Goal: Task Accomplishment & Management: Use online tool/utility

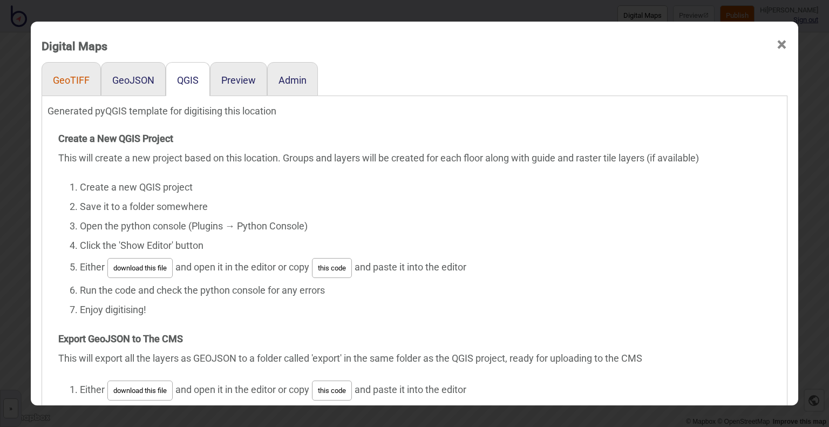
click at [69, 78] on button "GeoTIFF" at bounding box center [71, 79] width 37 height 11
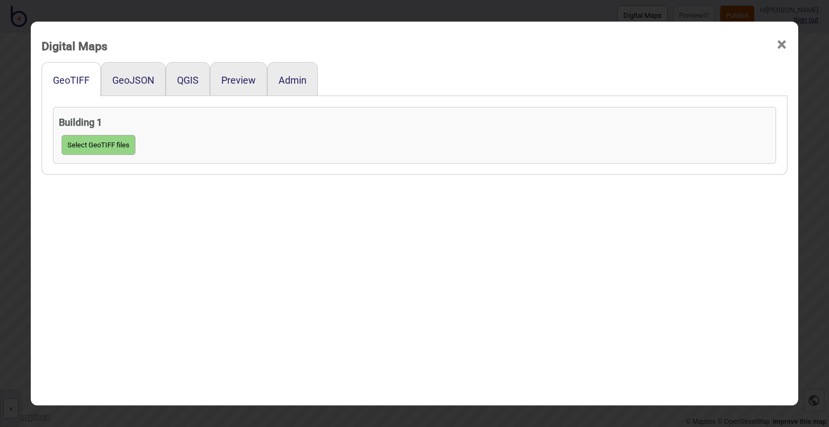
click at [776, 40] on span "×" at bounding box center [781, 45] width 11 height 36
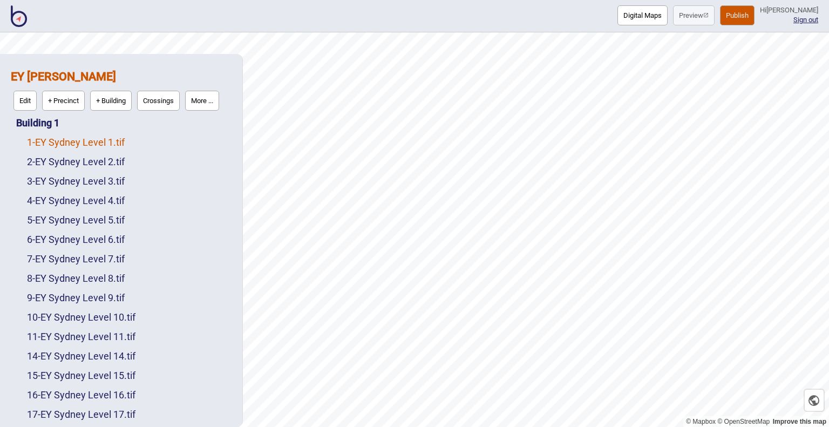
click at [108, 141] on link "1 - EY Sydney Level 1.tif" at bounding box center [76, 142] width 98 height 11
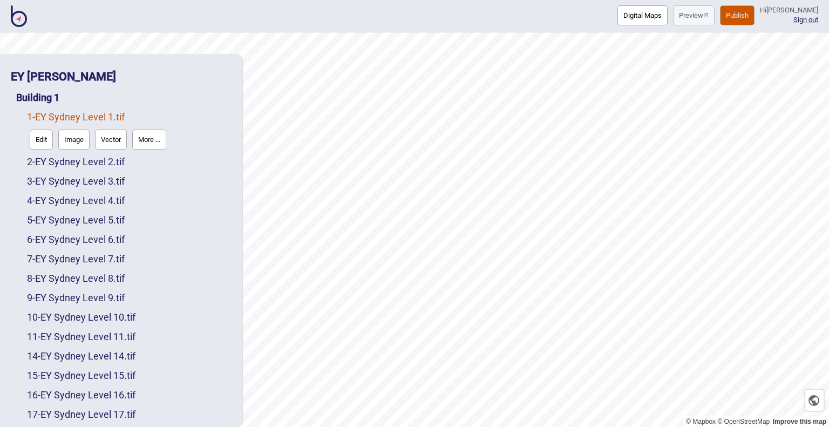
click at [629, 15] on button "Digital Maps" at bounding box center [642, 15] width 50 height 20
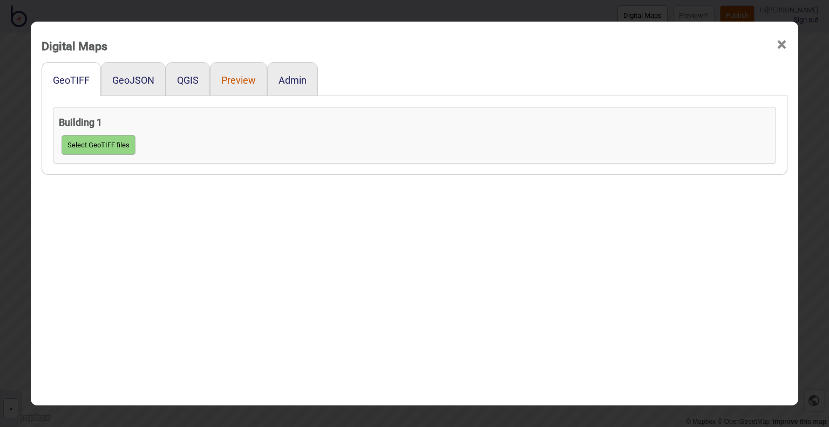
click at [235, 79] on button "Preview" at bounding box center [238, 79] width 35 height 11
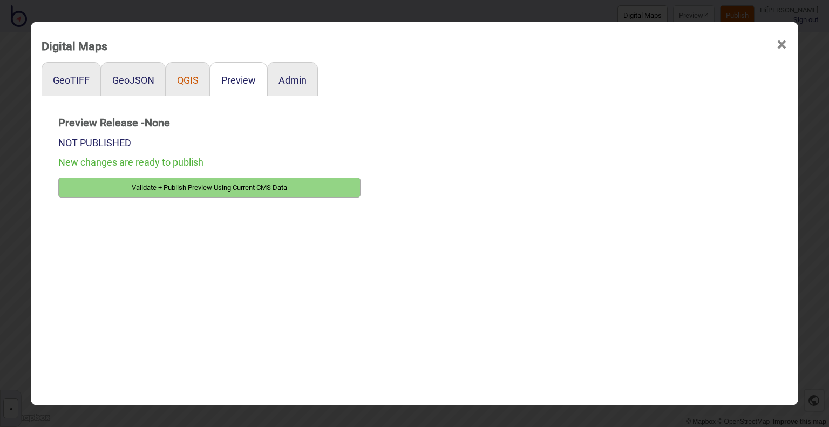
click at [177, 80] on button "QGIS" at bounding box center [188, 79] width 22 height 11
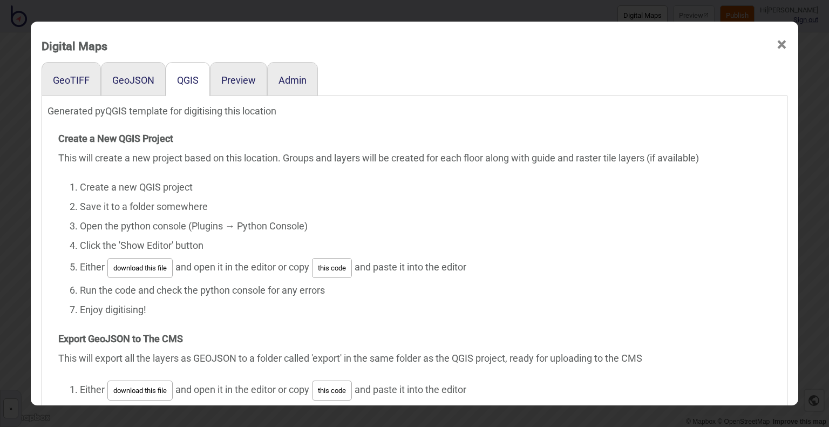
click at [778, 47] on span "×" at bounding box center [781, 45] width 11 height 36
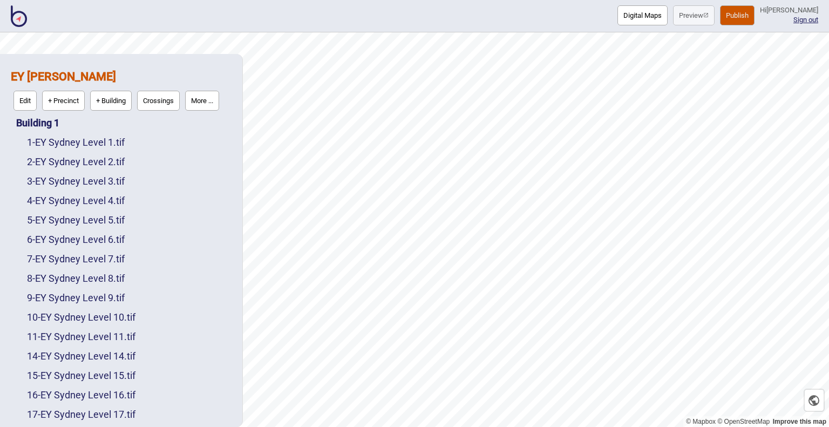
click at [720, 18] on button "Publish" at bounding box center [737, 15] width 35 height 20
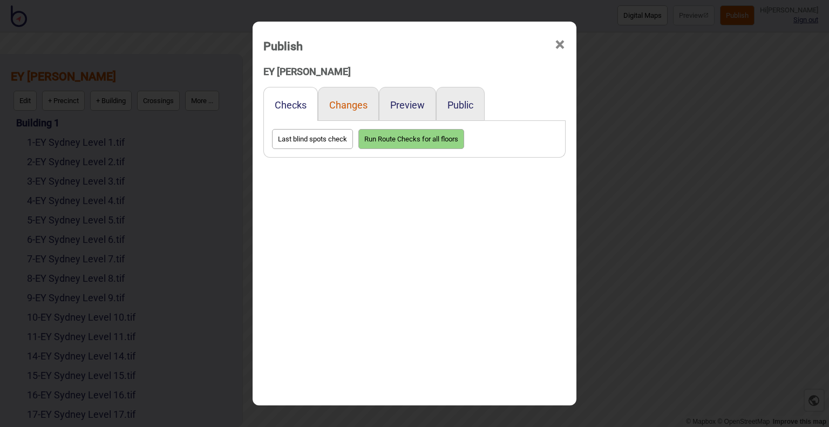
drag, startPoint x: 354, startPoint y: 105, endPoint x: 360, endPoint y: 105, distance: 5.9
click at [354, 105] on button "Changes" at bounding box center [348, 104] width 38 height 11
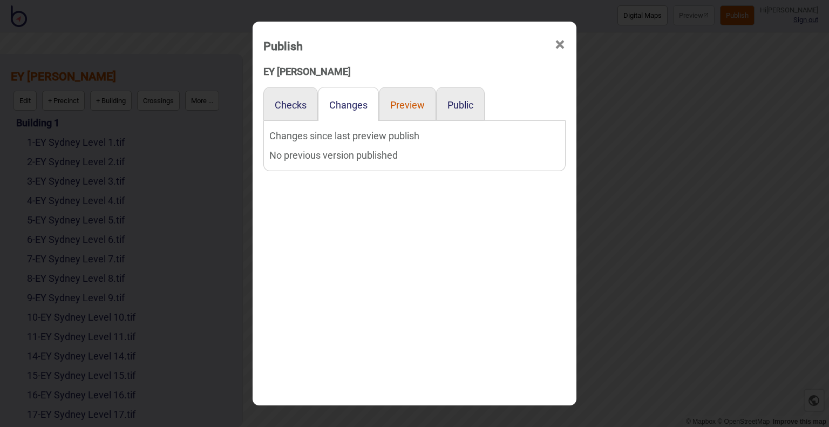
click at [409, 105] on button "Preview" at bounding box center [407, 104] width 35 height 11
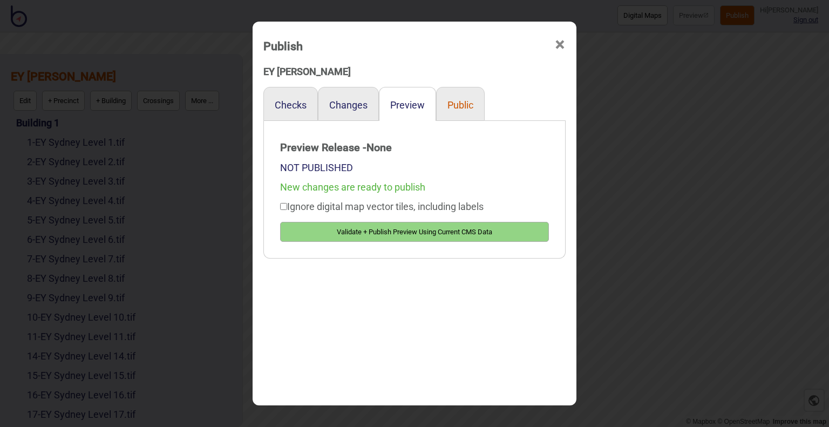
click at [452, 105] on button "Public" at bounding box center [460, 104] width 26 height 11
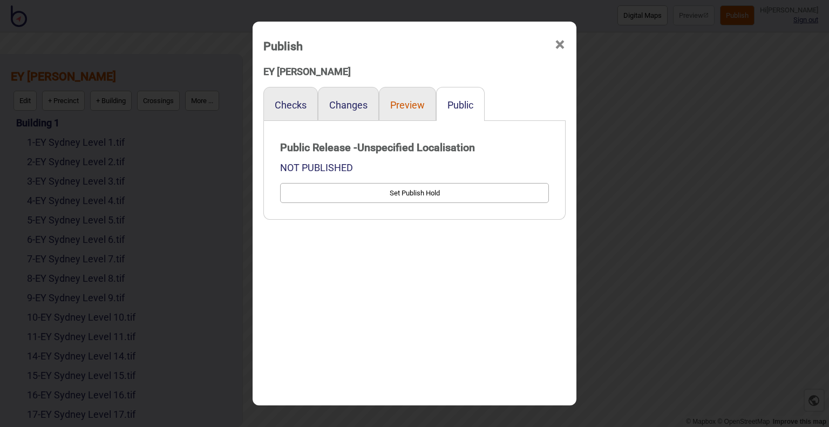
click at [397, 107] on button "Preview" at bounding box center [407, 104] width 35 height 11
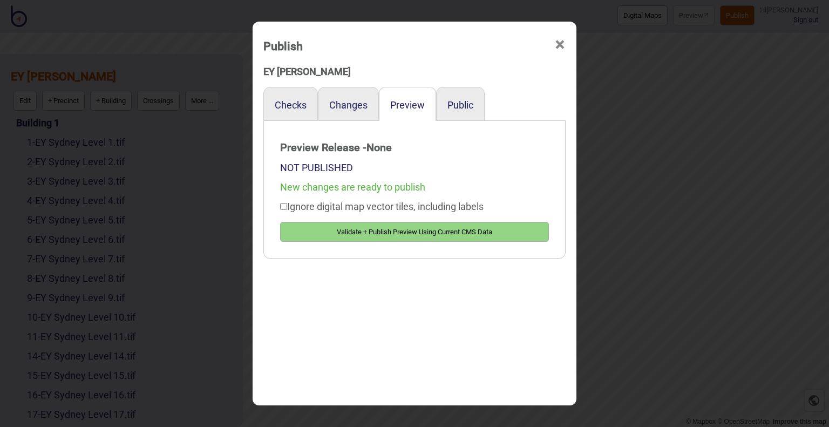
click at [399, 234] on button "Validate + Publish Preview Using Current CMS Data" at bounding box center [414, 232] width 269 height 20
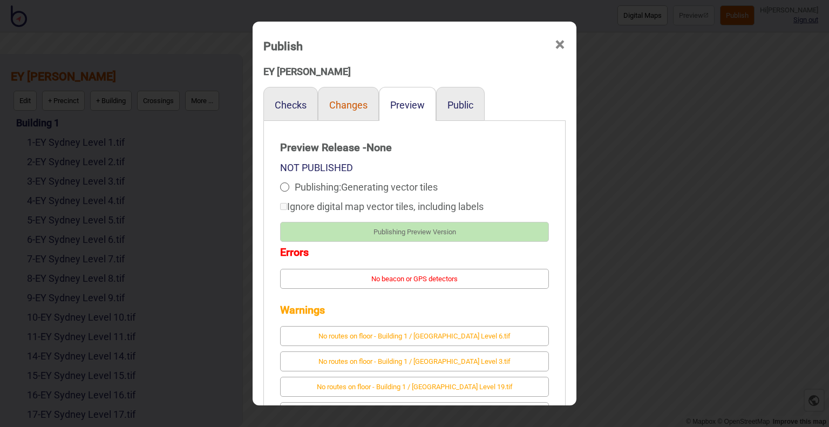
click at [348, 100] on button "Changes" at bounding box center [348, 104] width 38 height 11
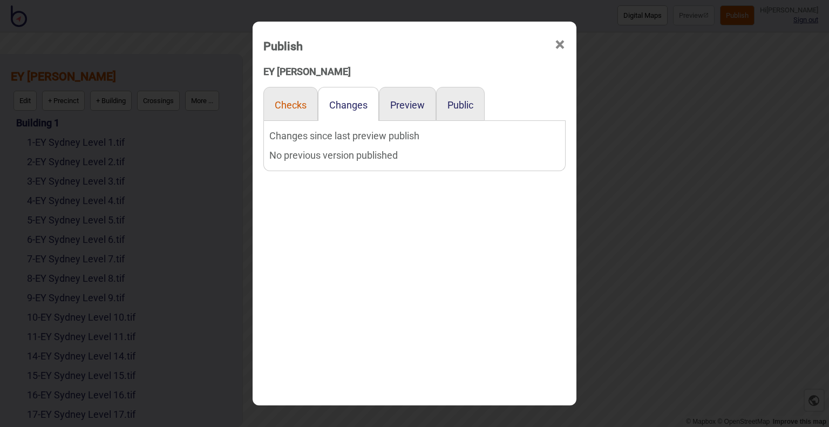
click at [298, 104] on button "Checks" at bounding box center [291, 104] width 32 height 11
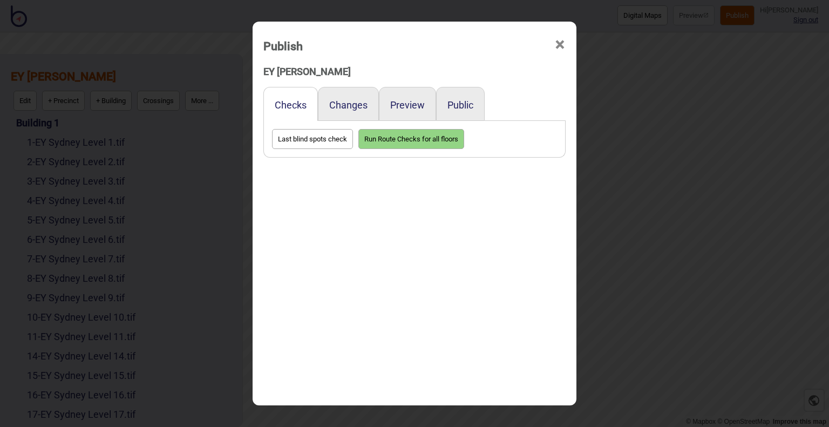
click at [374, 104] on div "Changes" at bounding box center [348, 104] width 61 height 34
click at [415, 103] on button "Preview" at bounding box center [407, 104] width 35 height 11
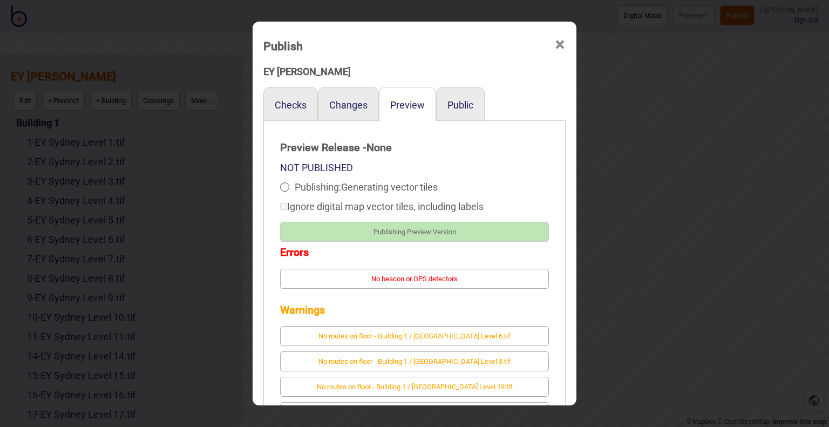
click at [554, 46] on span "×" at bounding box center [559, 45] width 11 height 36
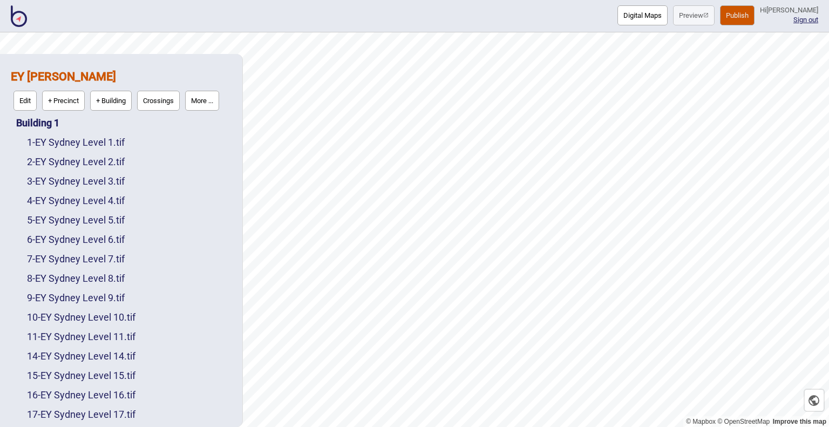
click at [619, 21] on button "Digital Maps" at bounding box center [642, 15] width 50 height 20
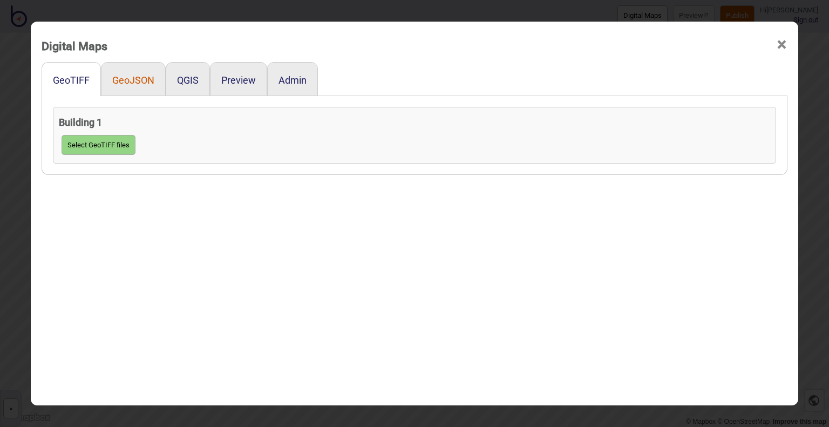
click at [140, 82] on button "GeoJSON" at bounding box center [133, 79] width 42 height 11
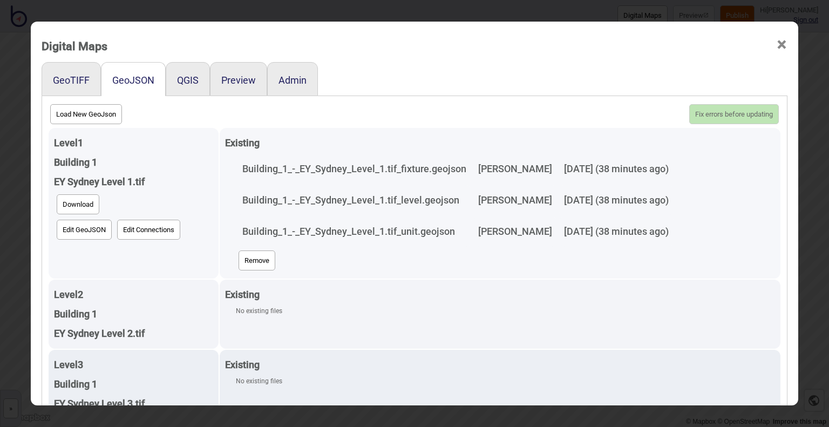
click at [84, 229] on button "Edit GeoJSON" at bounding box center [84, 230] width 55 height 20
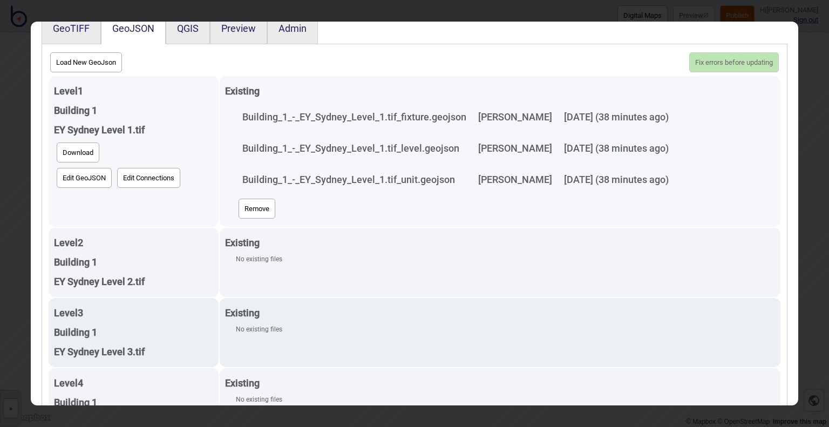
scroll to position [54, 0]
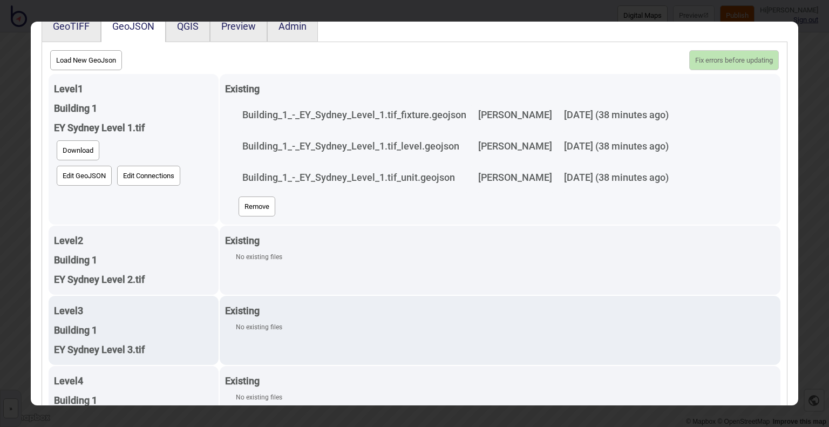
click at [76, 146] on button "Download" at bounding box center [78, 150] width 43 height 20
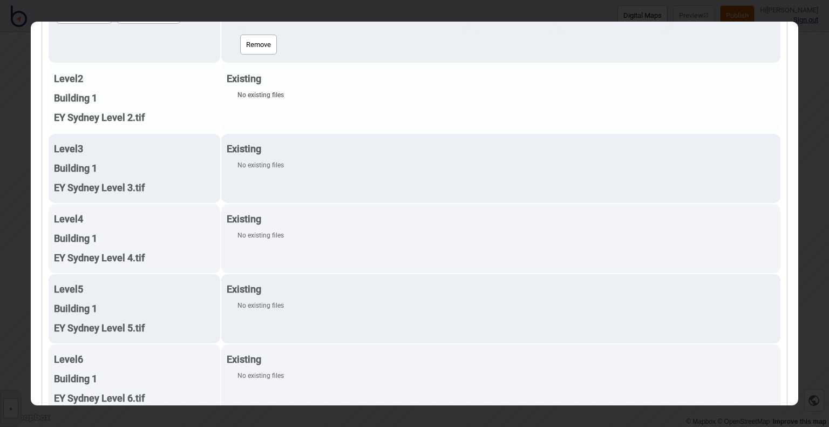
scroll to position [0, 0]
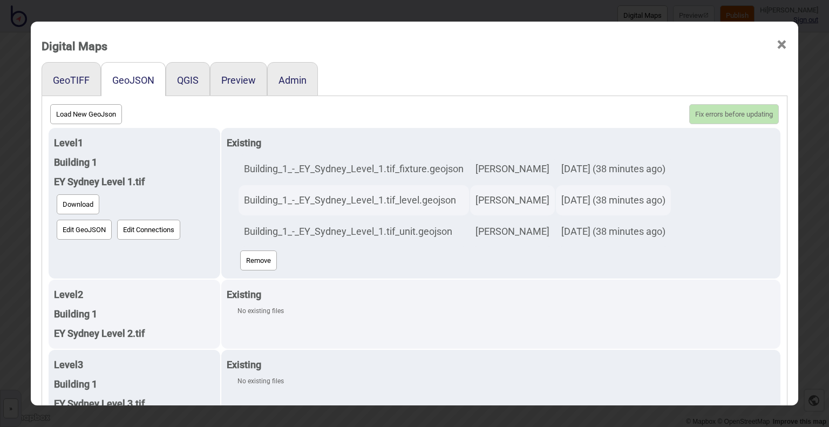
click at [776, 47] on span "×" at bounding box center [781, 45] width 11 height 36
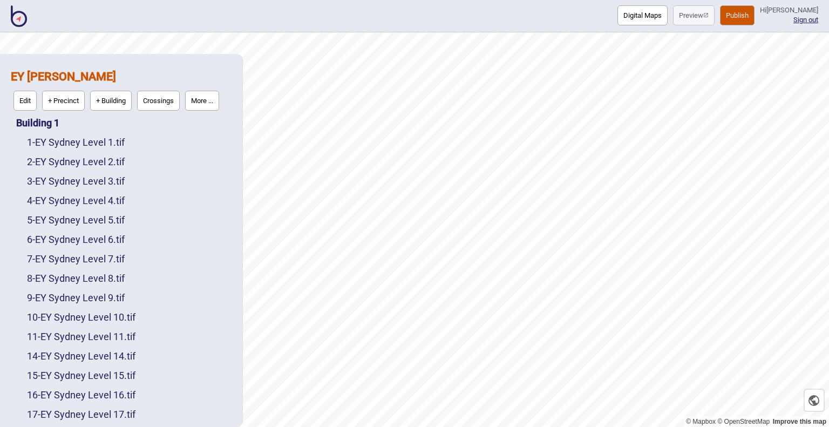
click at [62, 252] on div "7 - EY Sydney Level 7.tif" at bounding box center [129, 258] width 205 height 19
click at [64, 261] on link "7 - EY Sydney Level 7.tif" at bounding box center [76, 258] width 98 height 11
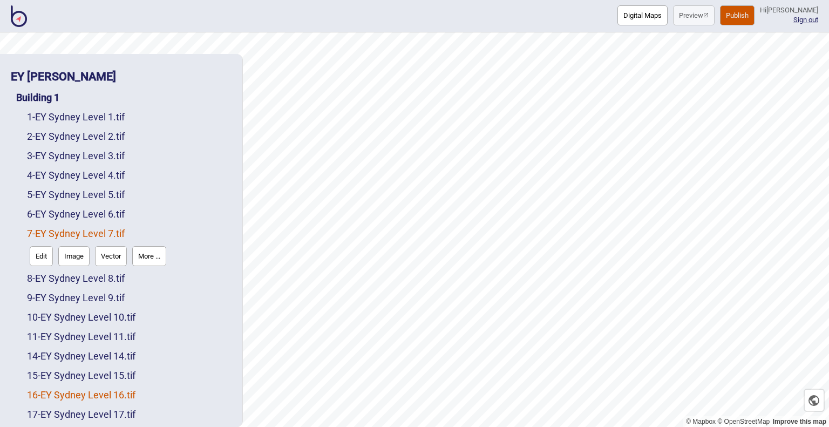
click at [115, 390] on link "16 - EY Sydney Level 16.tif" at bounding box center [81, 394] width 108 height 11
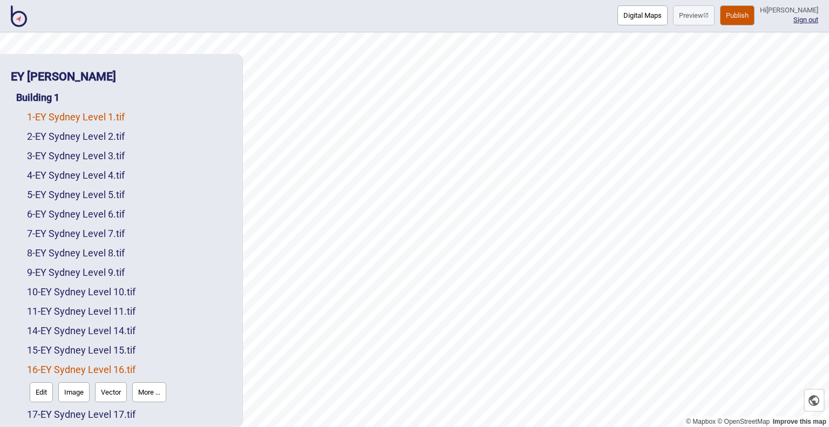
click at [75, 119] on link "1 - EY Sydney Level 1.tif" at bounding box center [76, 116] width 98 height 11
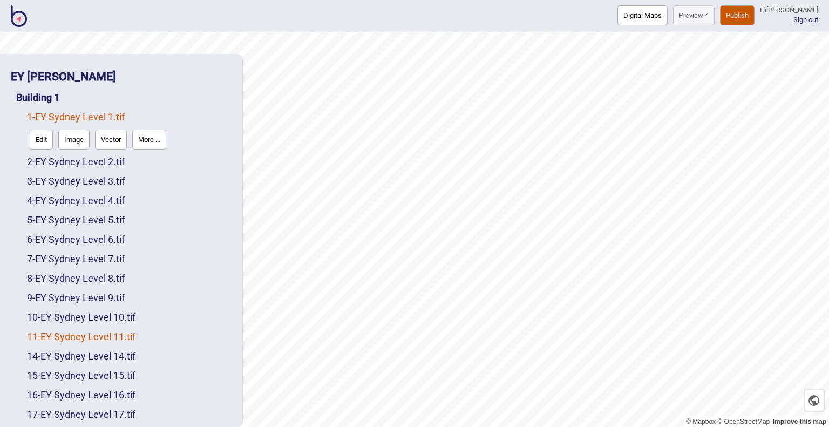
click at [101, 332] on link "11 - EY Sydney Level 11.tif" at bounding box center [81, 336] width 108 height 11
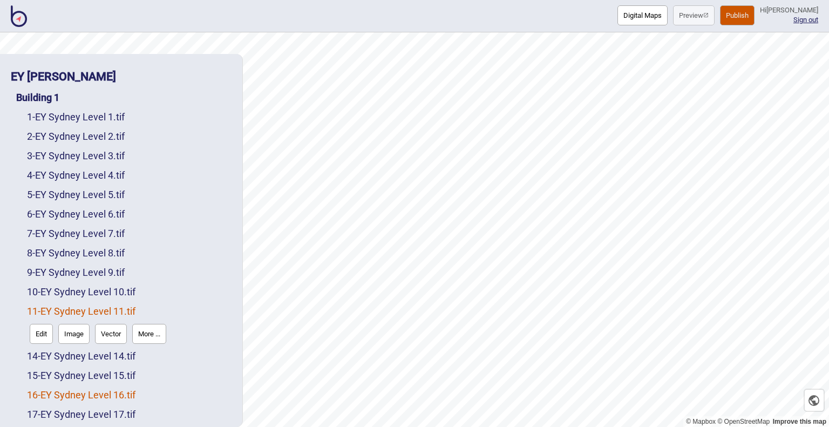
click at [121, 389] on link "16 - EY Sydney Level 16.tif" at bounding box center [81, 394] width 108 height 11
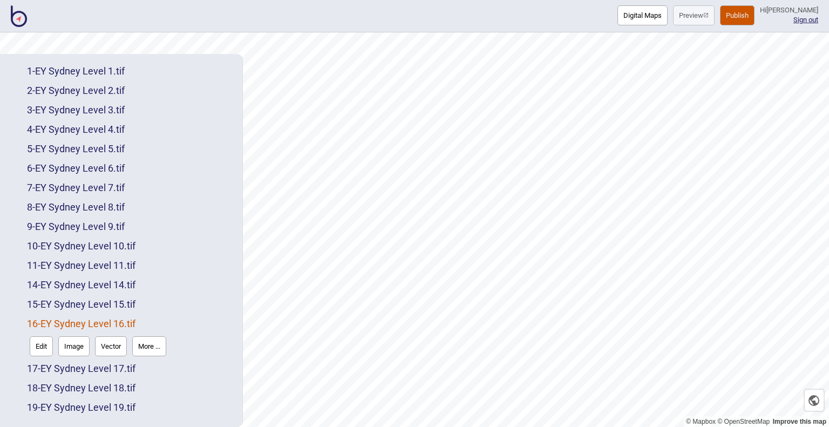
scroll to position [54, 0]
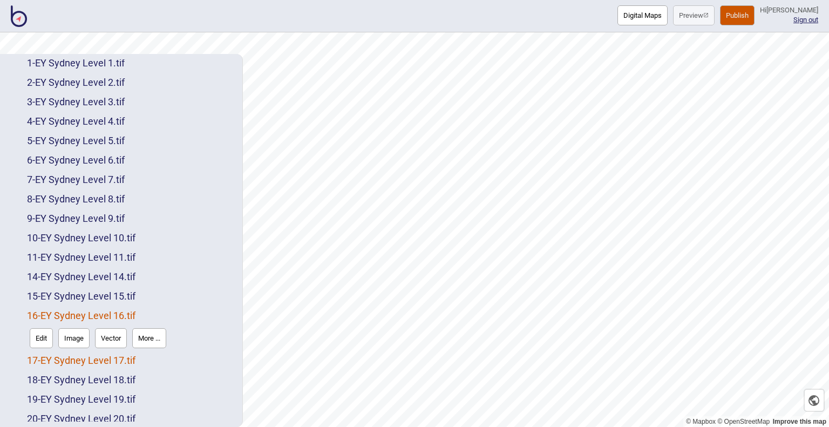
click at [103, 360] on link "17 - EY Sydney Level 17.tif" at bounding box center [81, 360] width 108 height 11
click at [97, 385] on link "18 - EY Sydney Level 18.tif" at bounding box center [81, 379] width 108 height 11
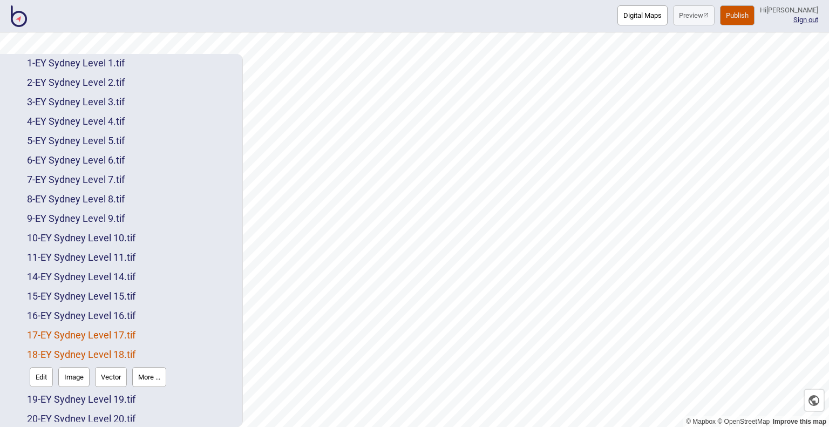
click at [133, 335] on link "17 - EY Sydney Level 17.tif" at bounding box center [81, 334] width 108 height 11
click at [633, 15] on button "Digital Maps" at bounding box center [642, 15] width 50 height 20
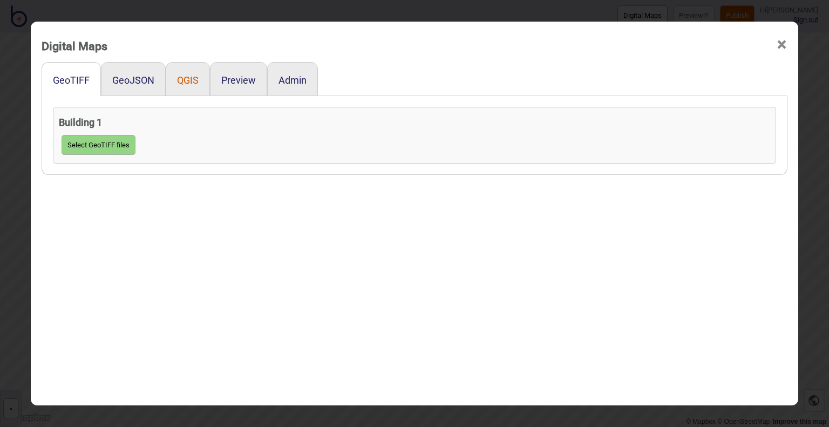
click at [181, 77] on button "QGIS" at bounding box center [188, 79] width 22 height 11
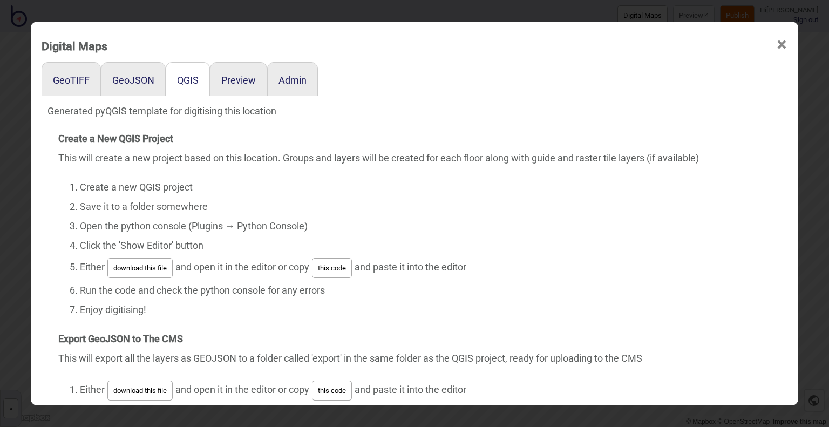
click at [320, 269] on button "this code" at bounding box center [332, 268] width 40 height 20
click at [336, 269] on button "this code" at bounding box center [332, 268] width 40 height 20
click at [324, 268] on button "this code" at bounding box center [332, 268] width 40 height 20
click at [326, 267] on button "this code" at bounding box center [332, 268] width 40 height 20
